Goal: Information Seeking & Learning: Learn about a topic

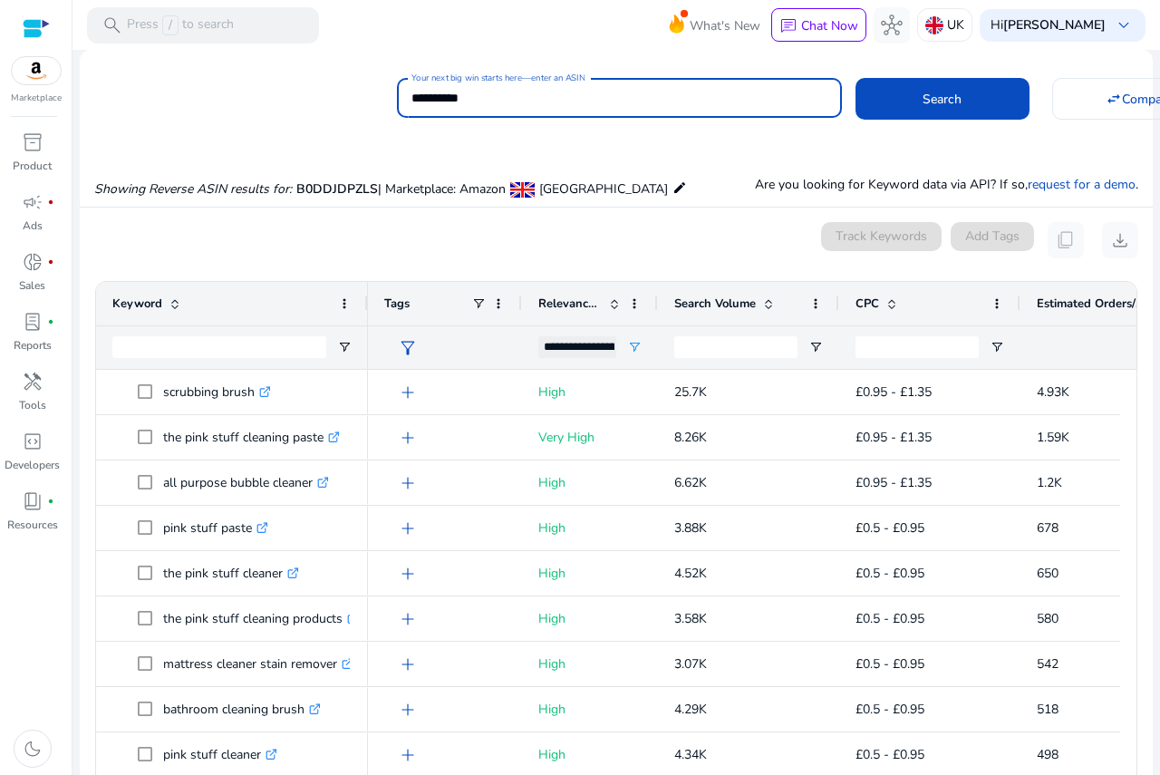
click at [534, 107] on input "**********" at bounding box center [620, 98] width 416 height 20
paste input
type input "**********"
click at [985, 102] on span at bounding box center [943, 99] width 174 height 44
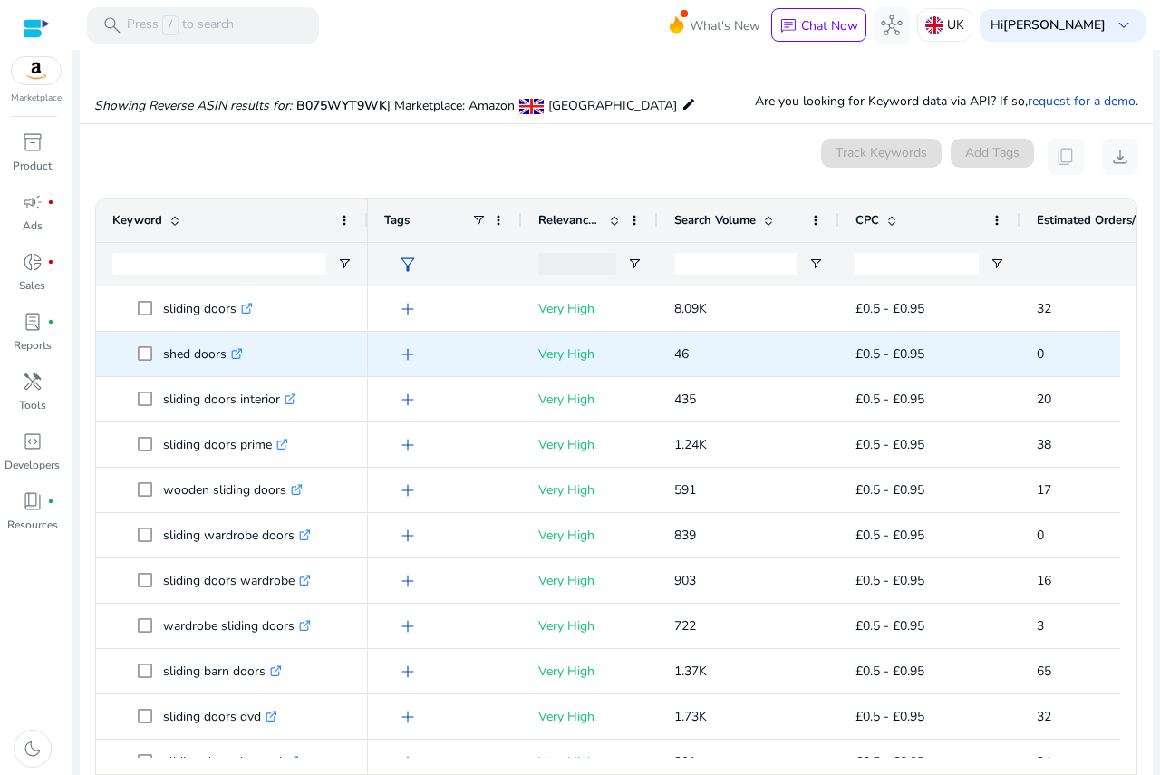
scroll to position [132, 0]
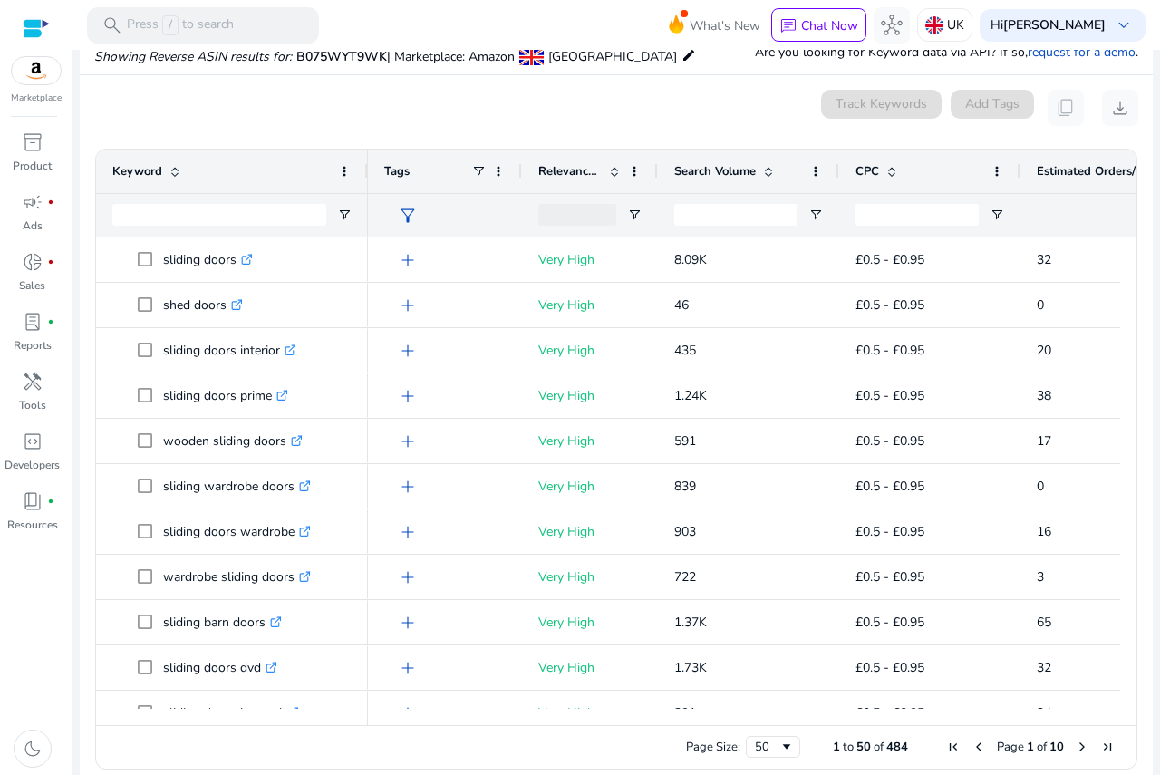
click at [771, 177] on span at bounding box center [768, 171] width 15 height 15
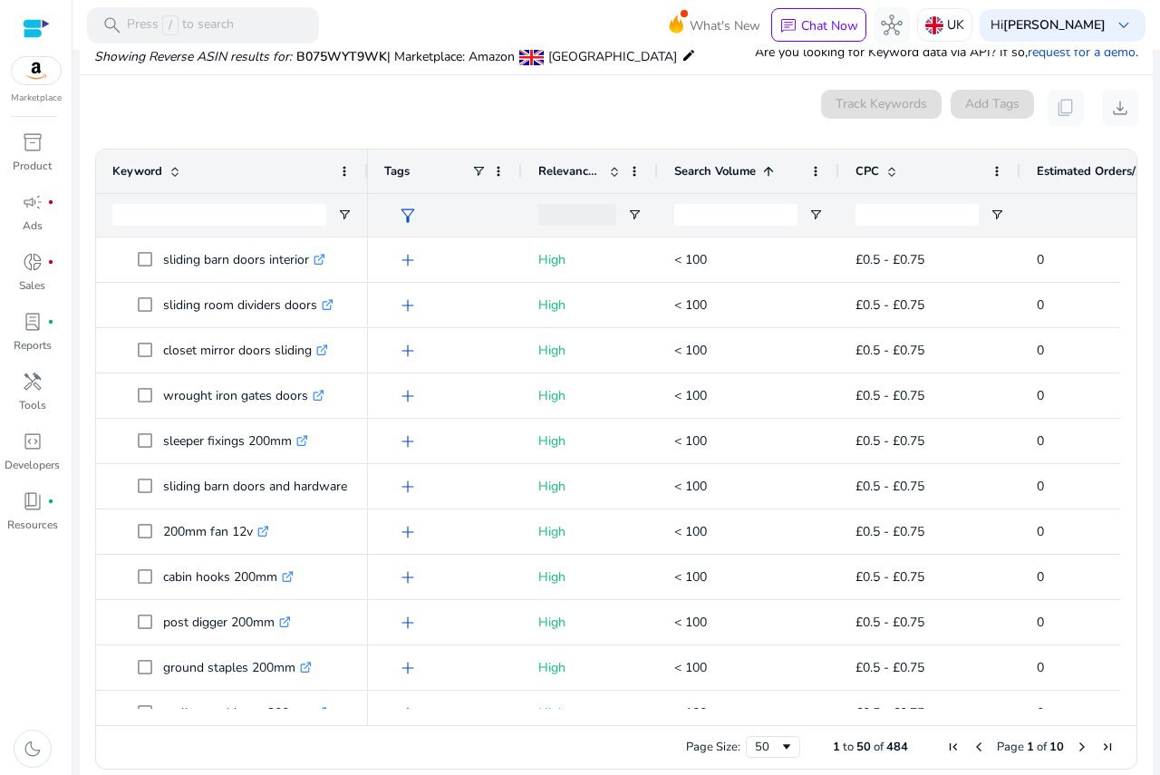
click at [771, 177] on span at bounding box center [768, 171] width 15 height 15
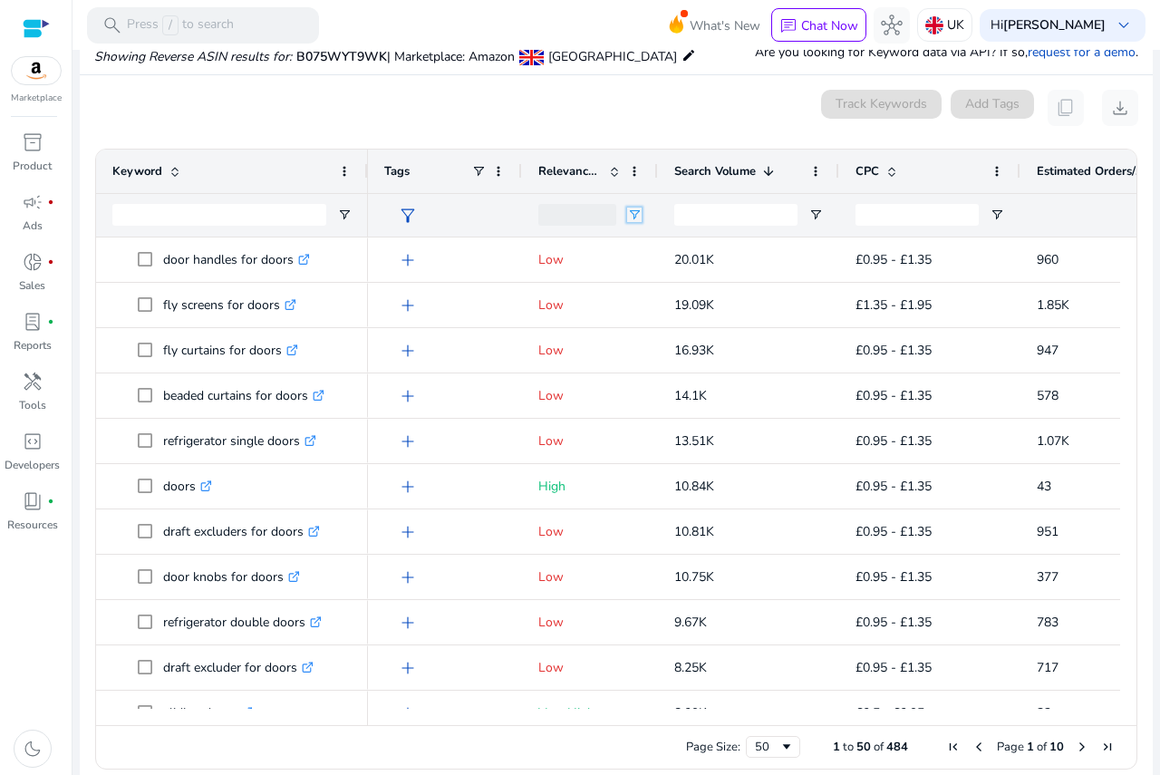
click at [636, 219] on span "Open Filter Menu" at bounding box center [634, 215] width 15 height 15
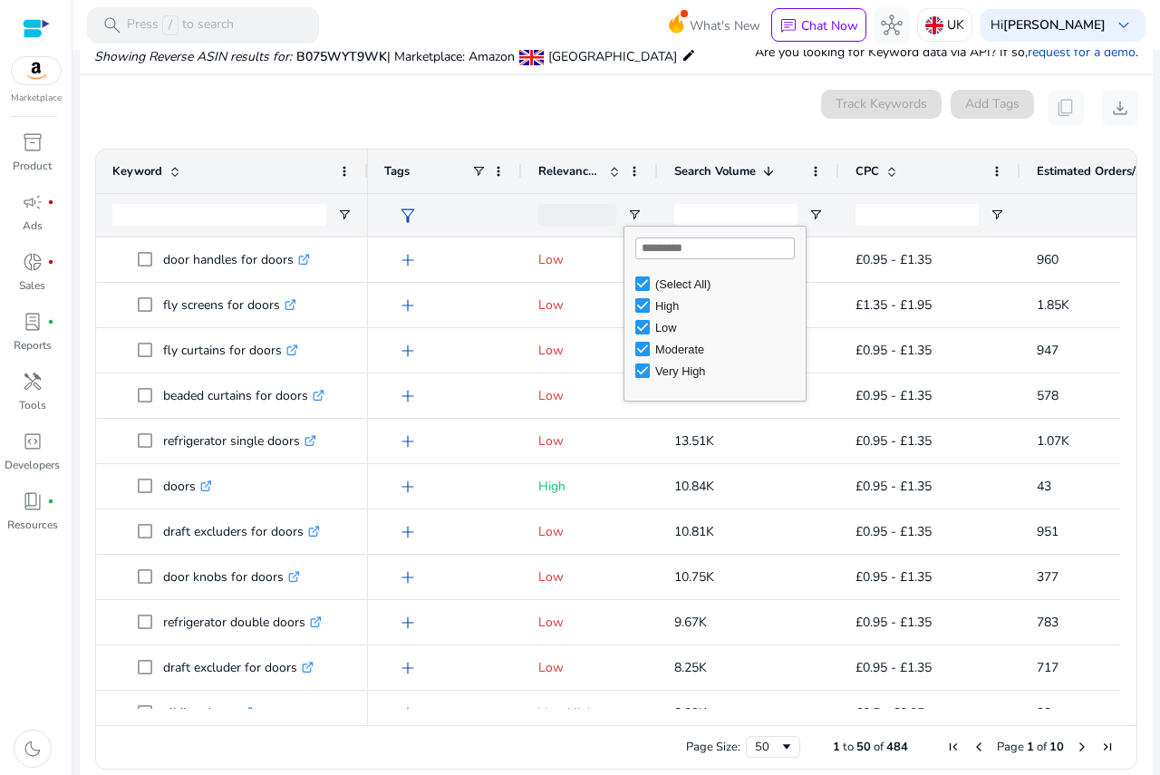
click at [653, 334] on div "Low" at bounding box center [720, 327] width 170 height 22
click at [653, 353] on div "Moderate" at bounding box center [720, 349] width 170 height 22
type input "**********"
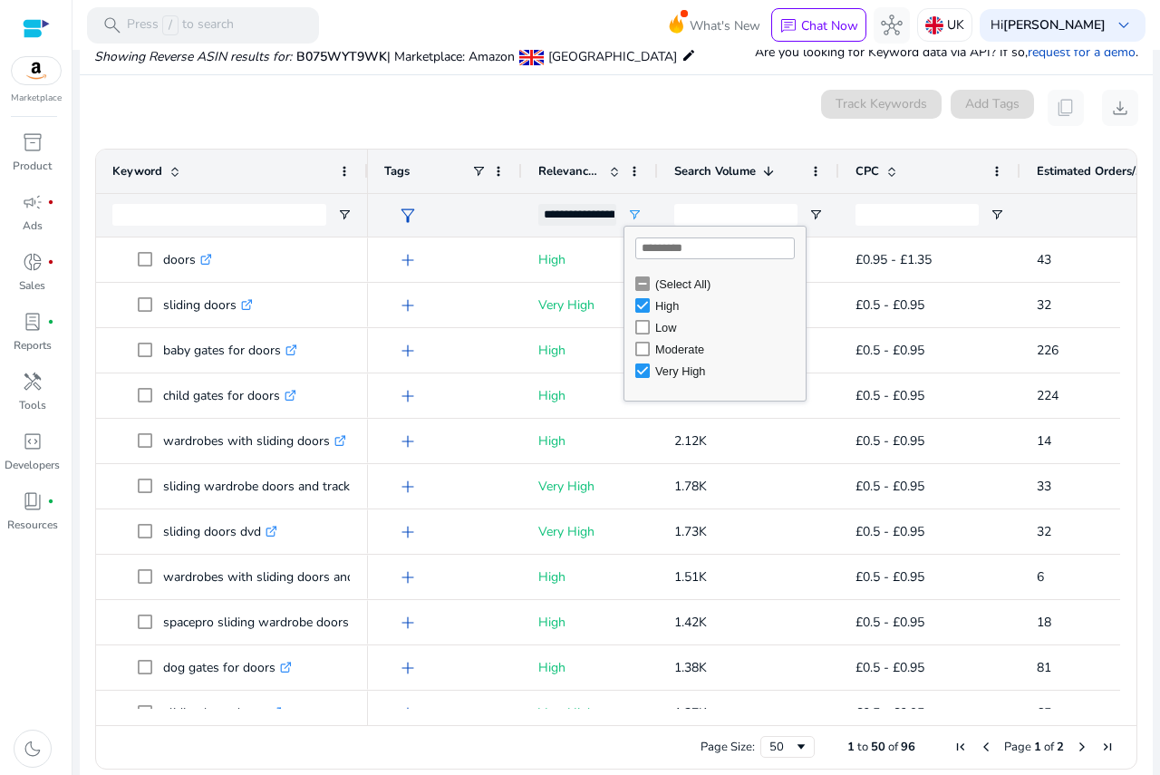
click at [587, 130] on mat-card "0 keyword(s) selected Track Keywords Add Tags content_copy download 1 to 50 of …" at bounding box center [616, 434] width 1073 height 718
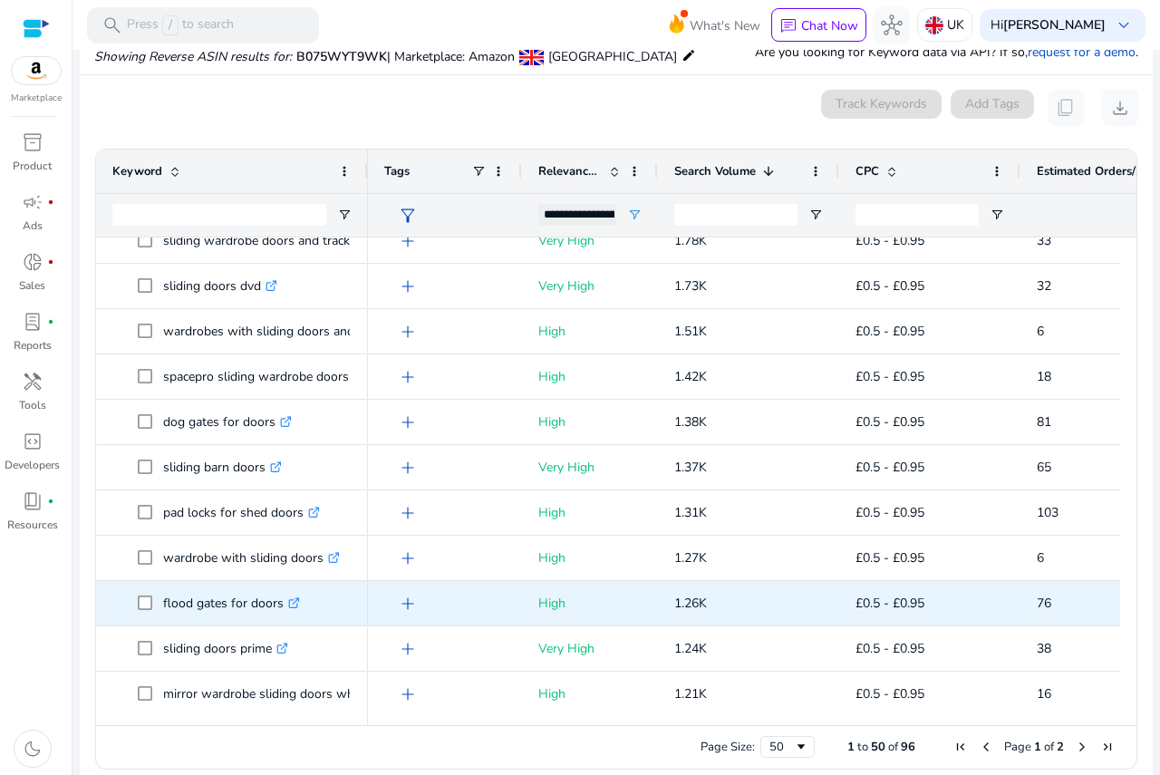
scroll to position [272, 0]
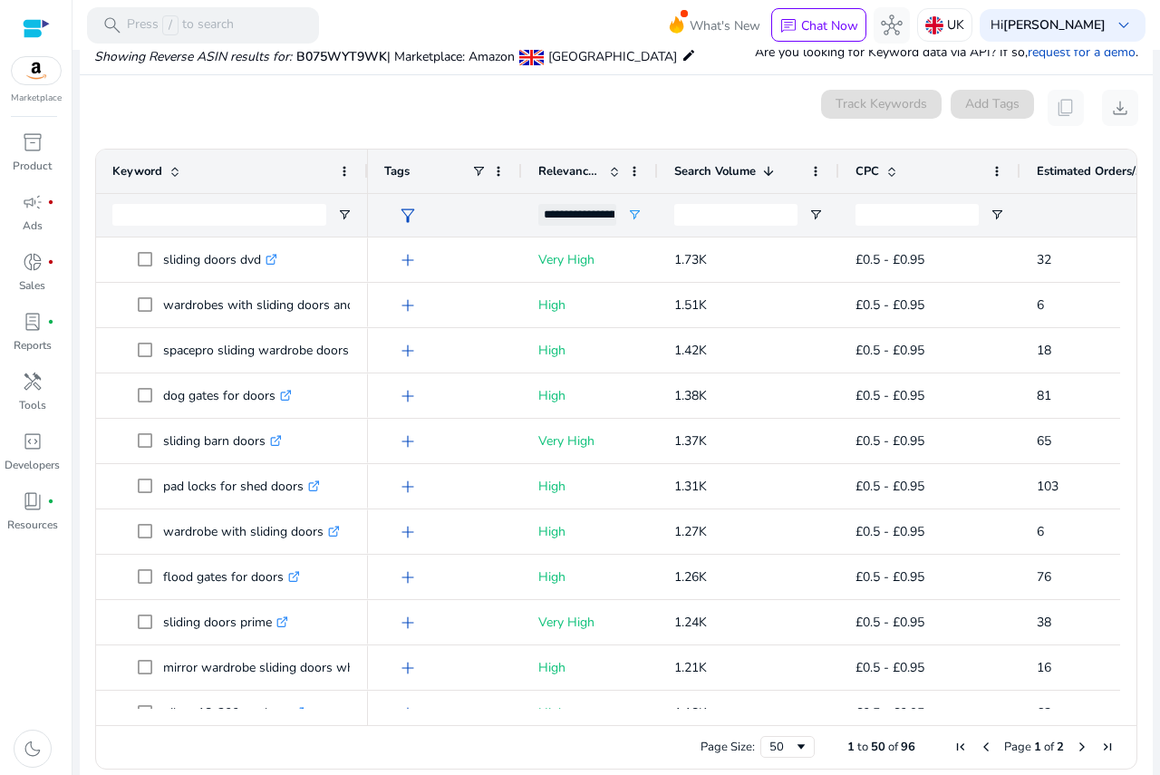
click at [1057, 172] on span "Estimated Orders/Month" at bounding box center [1091, 171] width 109 height 16
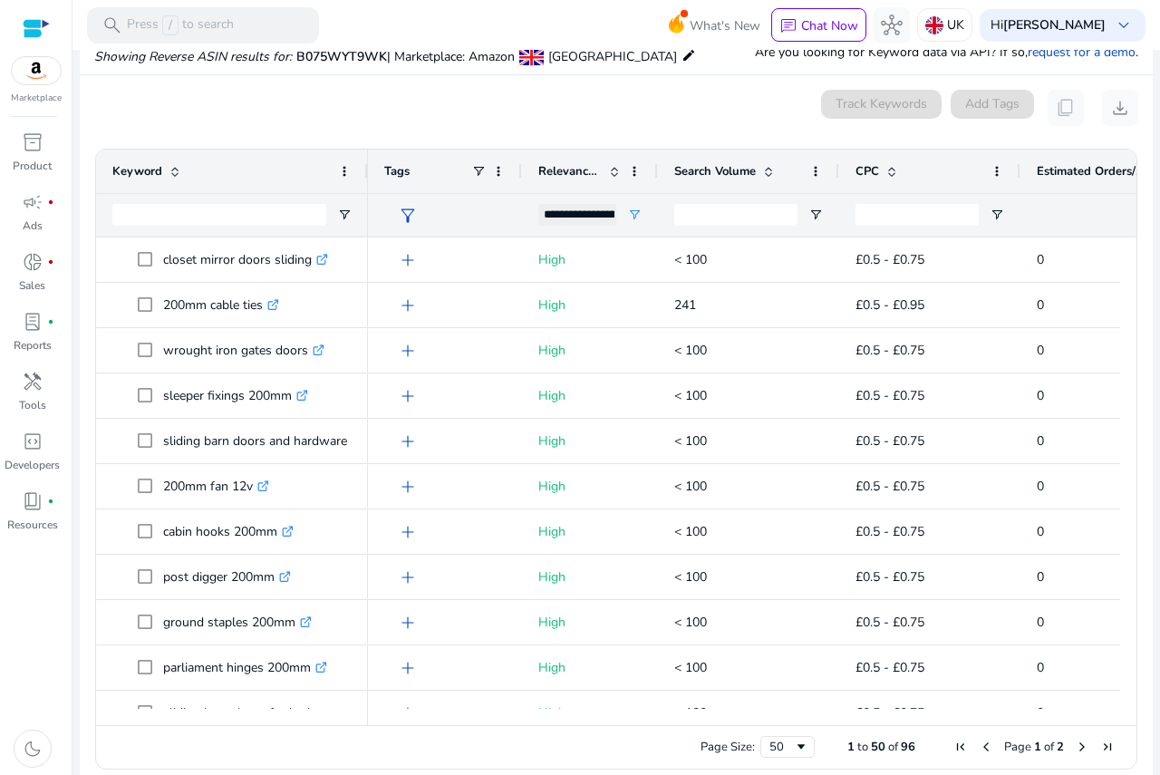
click at [1095, 169] on span "Estimated Orders/Month" at bounding box center [1091, 171] width 109 height 16
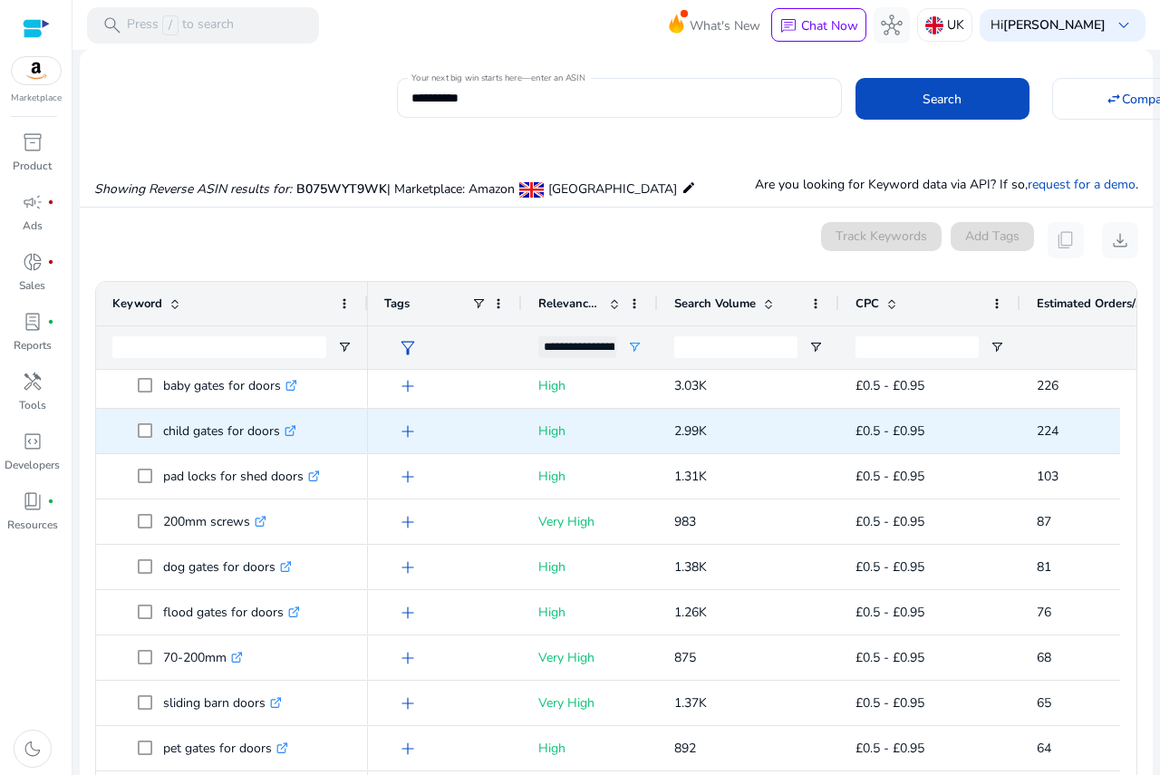
scroll to position [0, 0]
